Goal: Navigation & Orientation: Go to known website

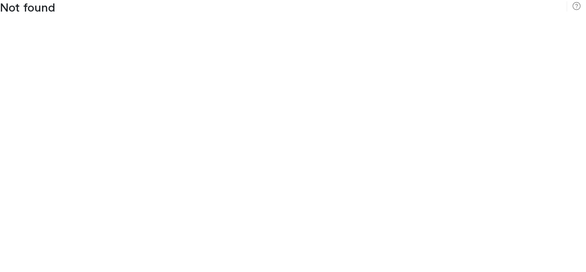
click at [567, 6] on rect at bounding box center [567, 6] width 0 height 10
